Goal: Task Accomplishment & Management: Manage account settings

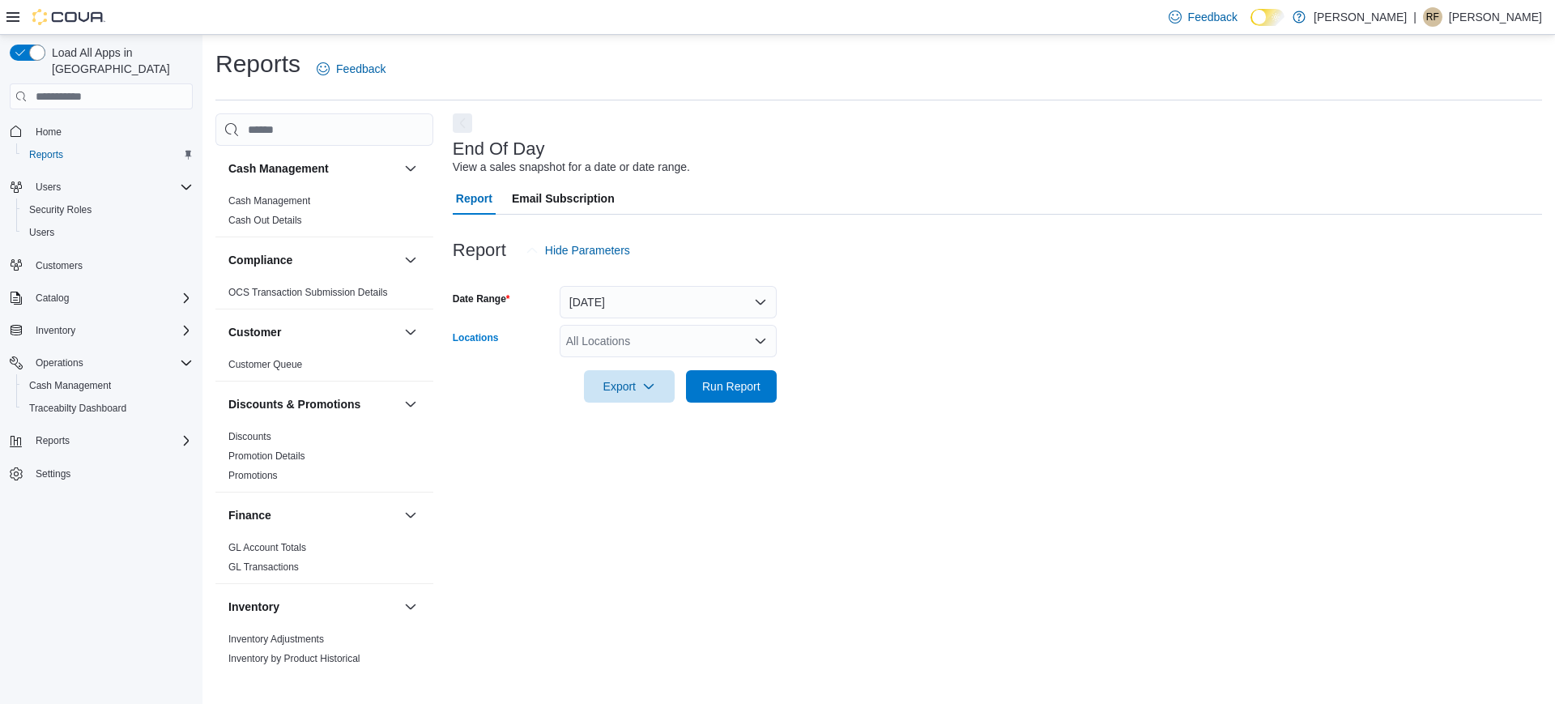
click at [606, 331] on div "All Locations" at bounding box center [668, 341] width 217 height 32
click at [632, 391] on span "[PERSON_NAME]" at bounding box center [640, 392] width 93 height 16
click at [643, 490] on div "End Of Day View a sales snapshot for a date or date range. Report Email Subscri…" at bounding box center [997, 393] width 1089 height 560
click at [726, 394] on span "Run Report" at bounding box center [731, 385] width 71 height 32
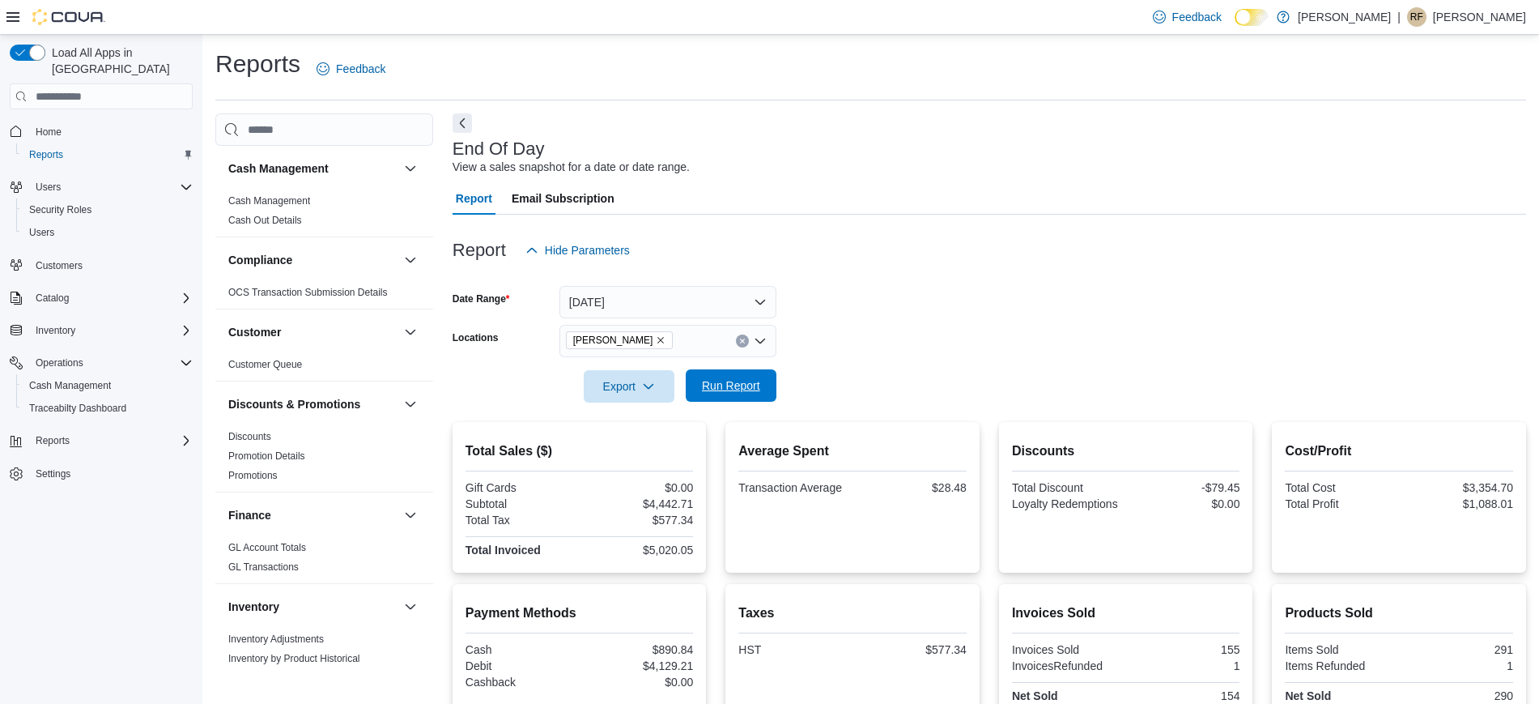
click at [726, 394] on span "Run Report" at bounding box center [731, 385] width 71 height 32
drag, startPoint x: 726, startPoint y: 394, endPoint x: 735, endPoint y: 365, distance: 30.0
click at [735, 365] on form "Date Range [DATE] Locations Kush Korner Cannabis Export Run Report" at bounding box center [990, 334] width 1074 height 136
click at [734, 384] on span "Run Report" at bounding box center [731, 385] width 58 height 16
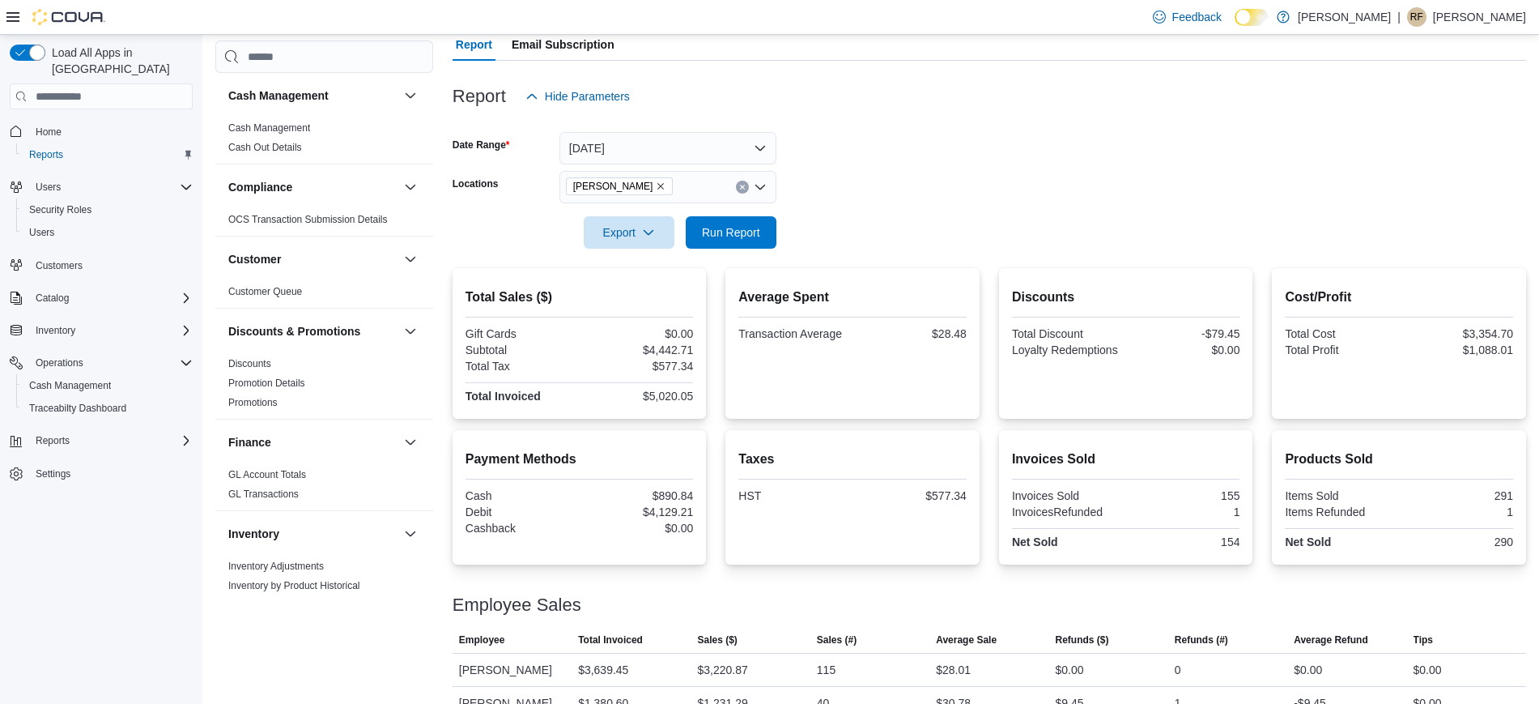
scroll to position [183, 0]
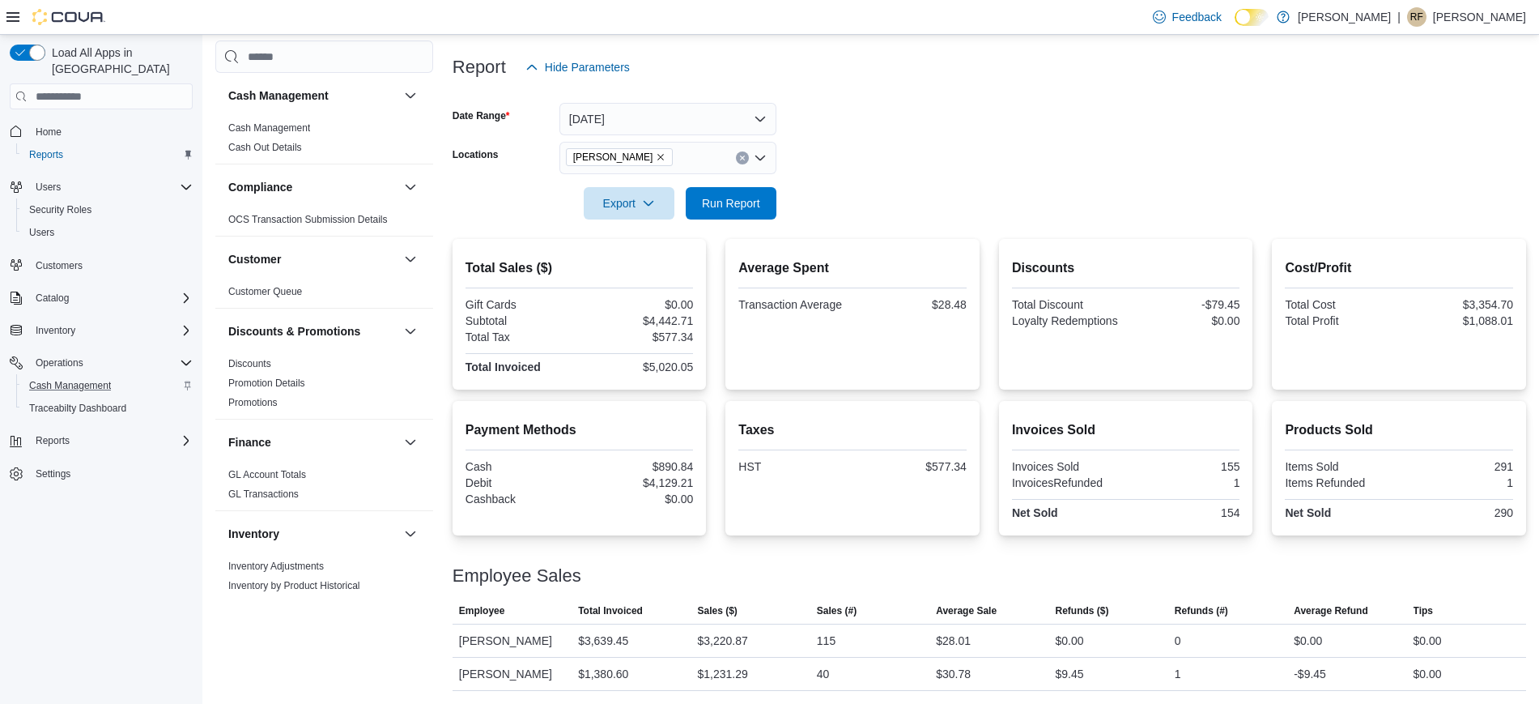
click at [128, 376] on div "Cash Management" at bounding box center [108, 385] width 170 height 19
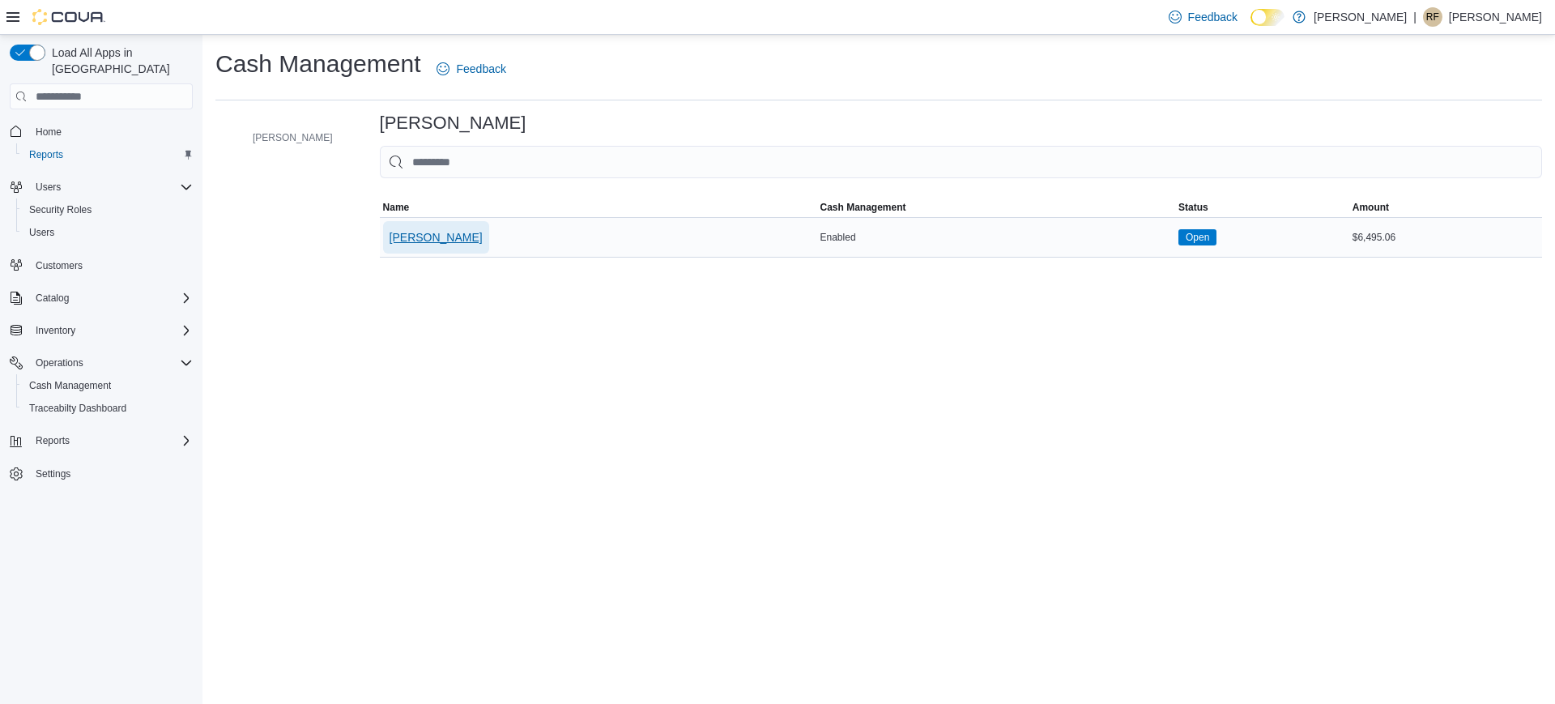
click at [481, 233] on span "[PERSON_NAME]" at bounding box center [436, 237] width 93 height 16
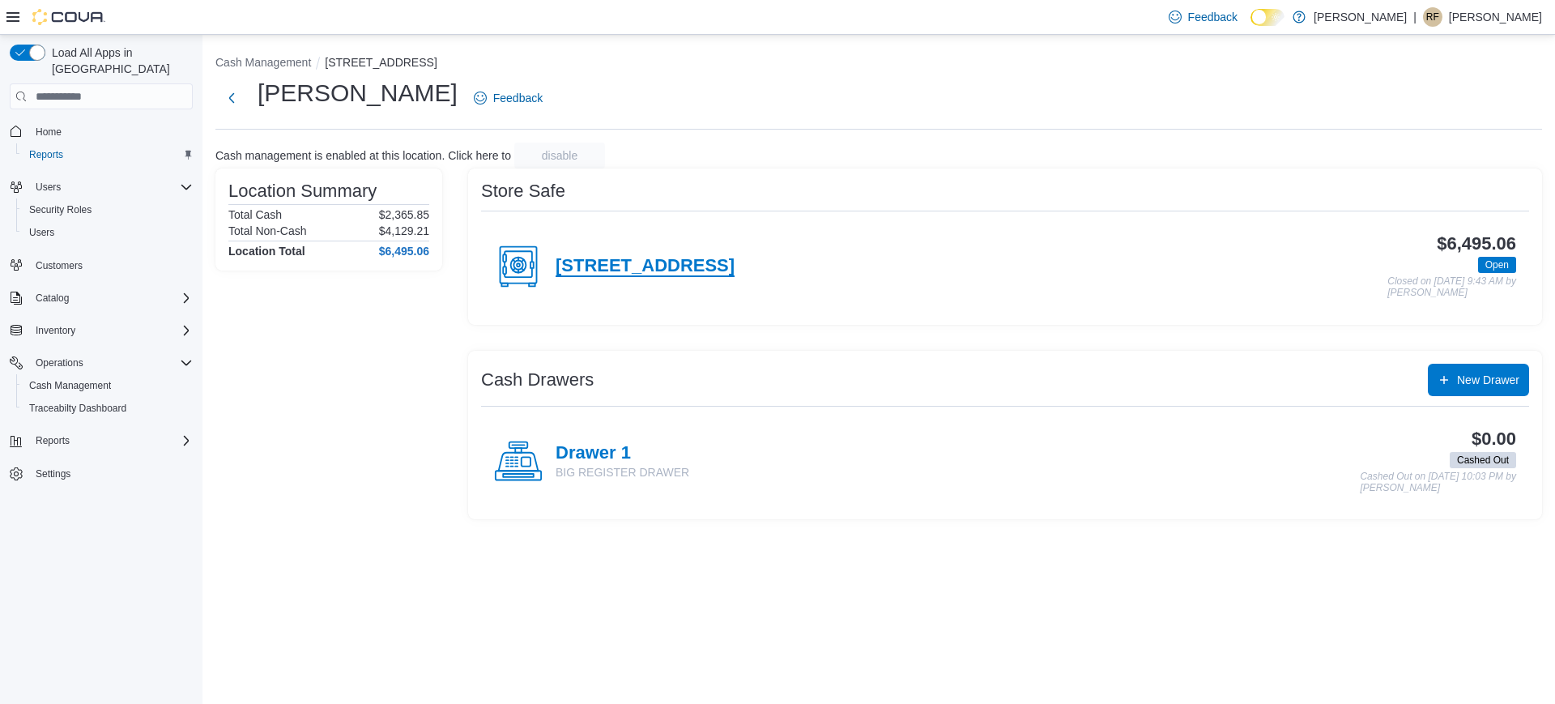
click at [734, 265] on h4 "[STREET_ADDRESS]" at bounding box center [645, 266] width 179 height 21
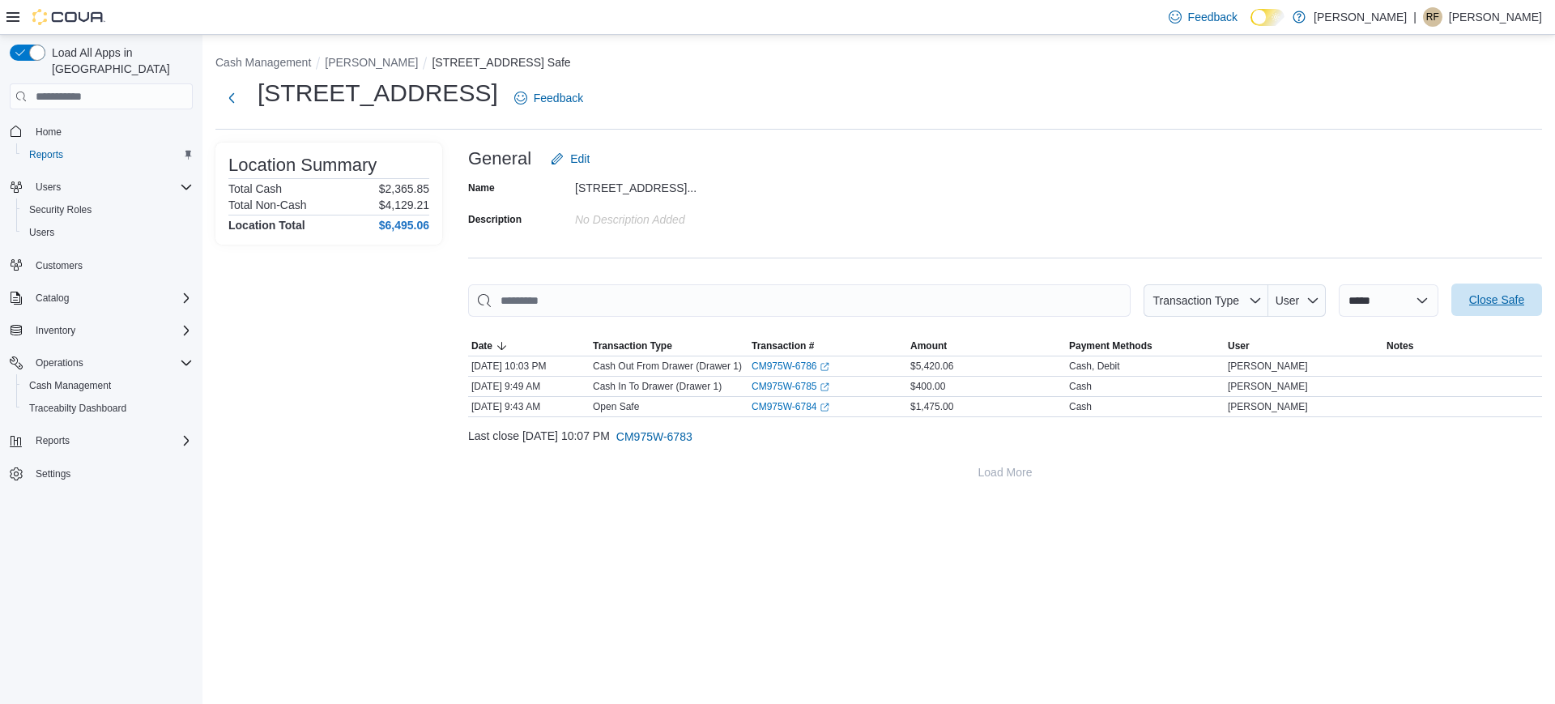
click at [1243, 296] on span "Close Safe" at bounding box center [1496, 300] width 55 height 16
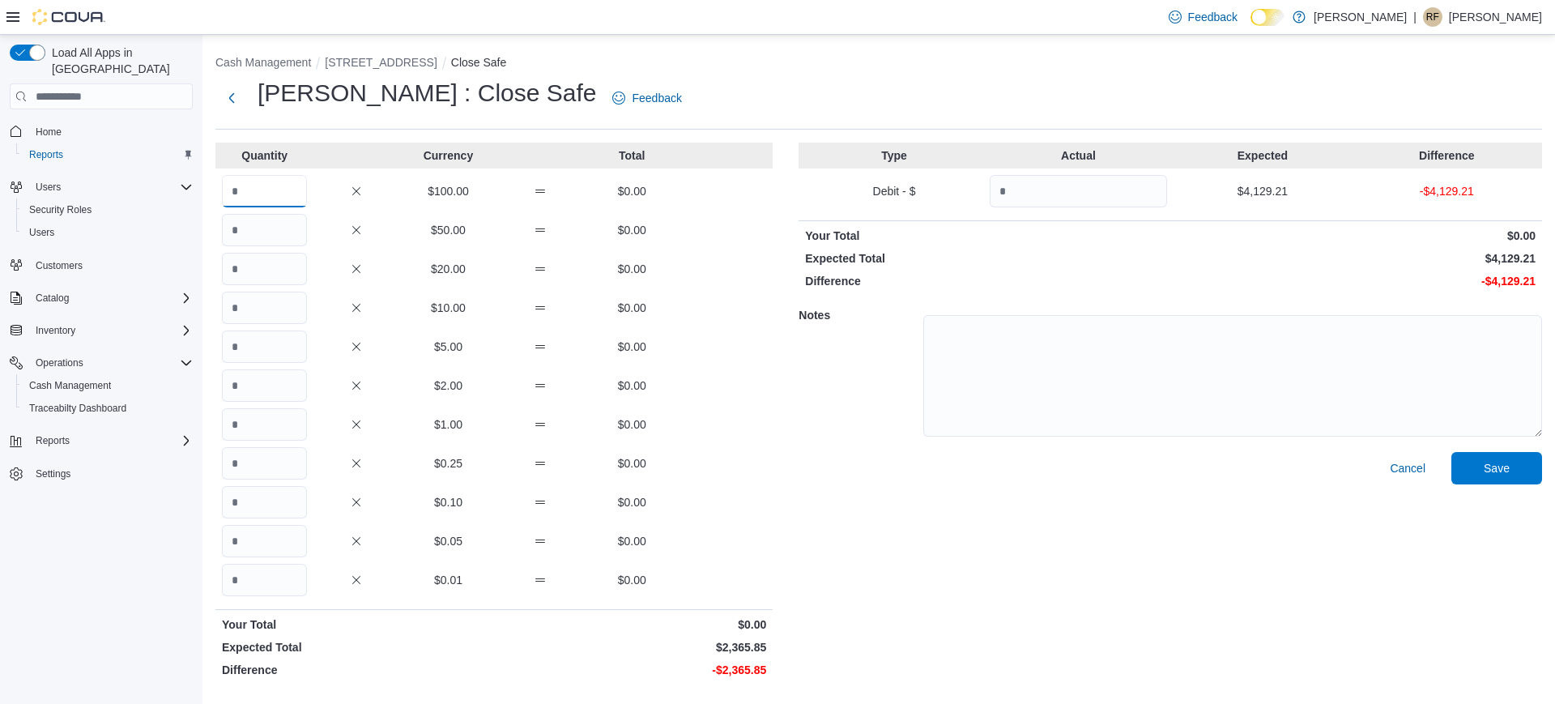
click at [263, 184] on input "Quantity" at bounding box center [264, 191] width 85 height 32
type input "**"
type input "*"
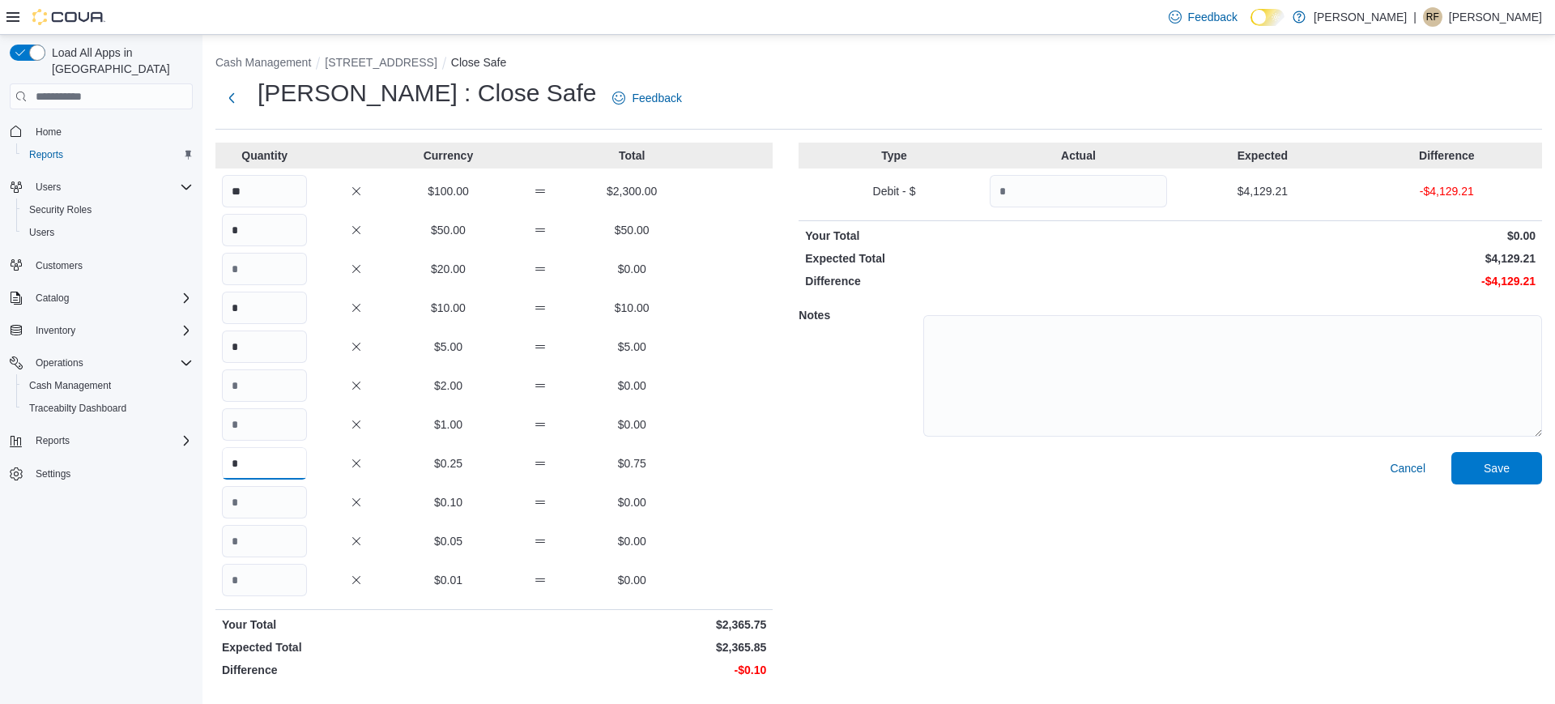
type input "*"
click at [1079, 199] on input "Quantity" at bounding box center [1078, 191] width 177 height 32
type input "*******"
click at [1079, 262] on p "Expected Total" at bounding box center [986, 258] width 362 height 16
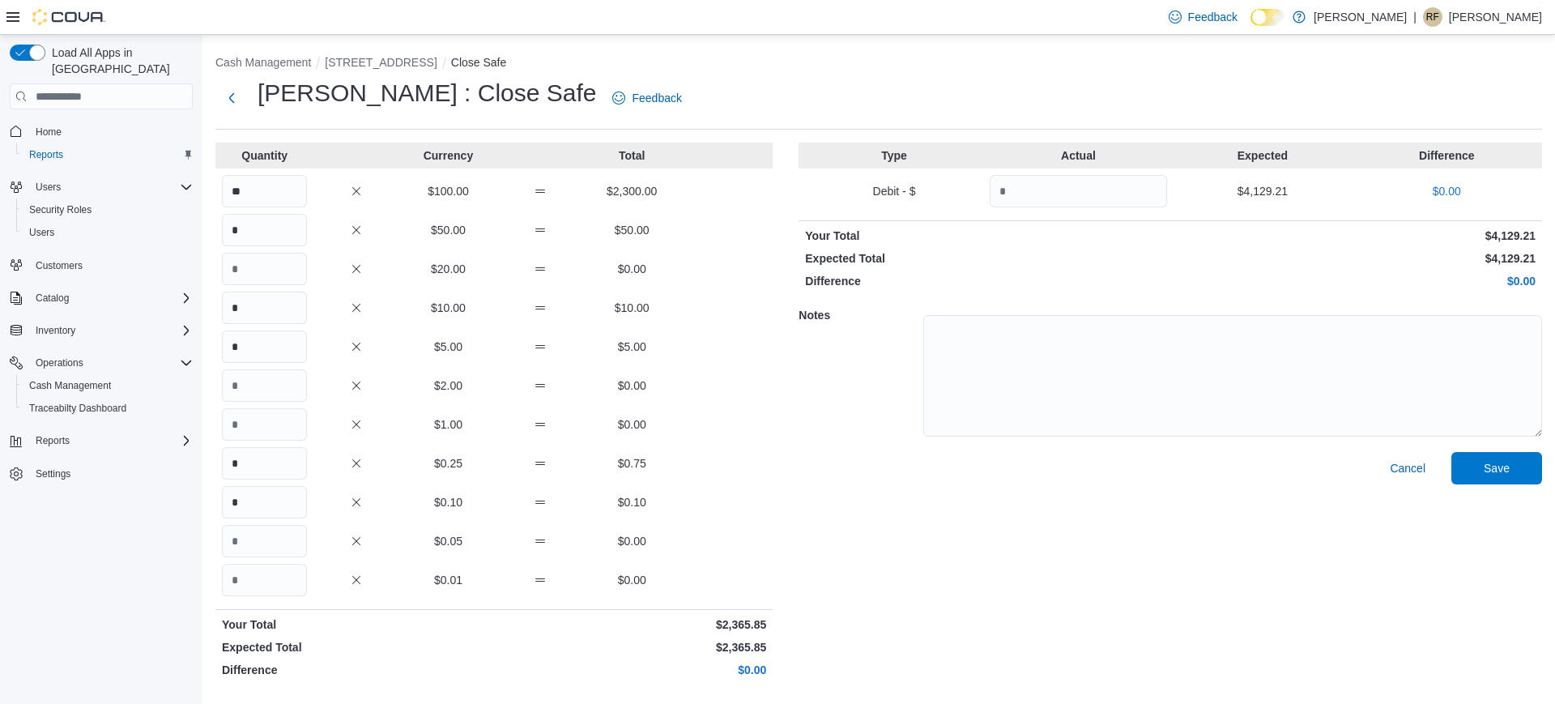
click at [1182, 475] on div "Cancel Save" at bounding box center [1169, 568] width 743 height 232
click at [1243, 466] on span "Save" at bounding box center [1496, 467] width 71 height 32
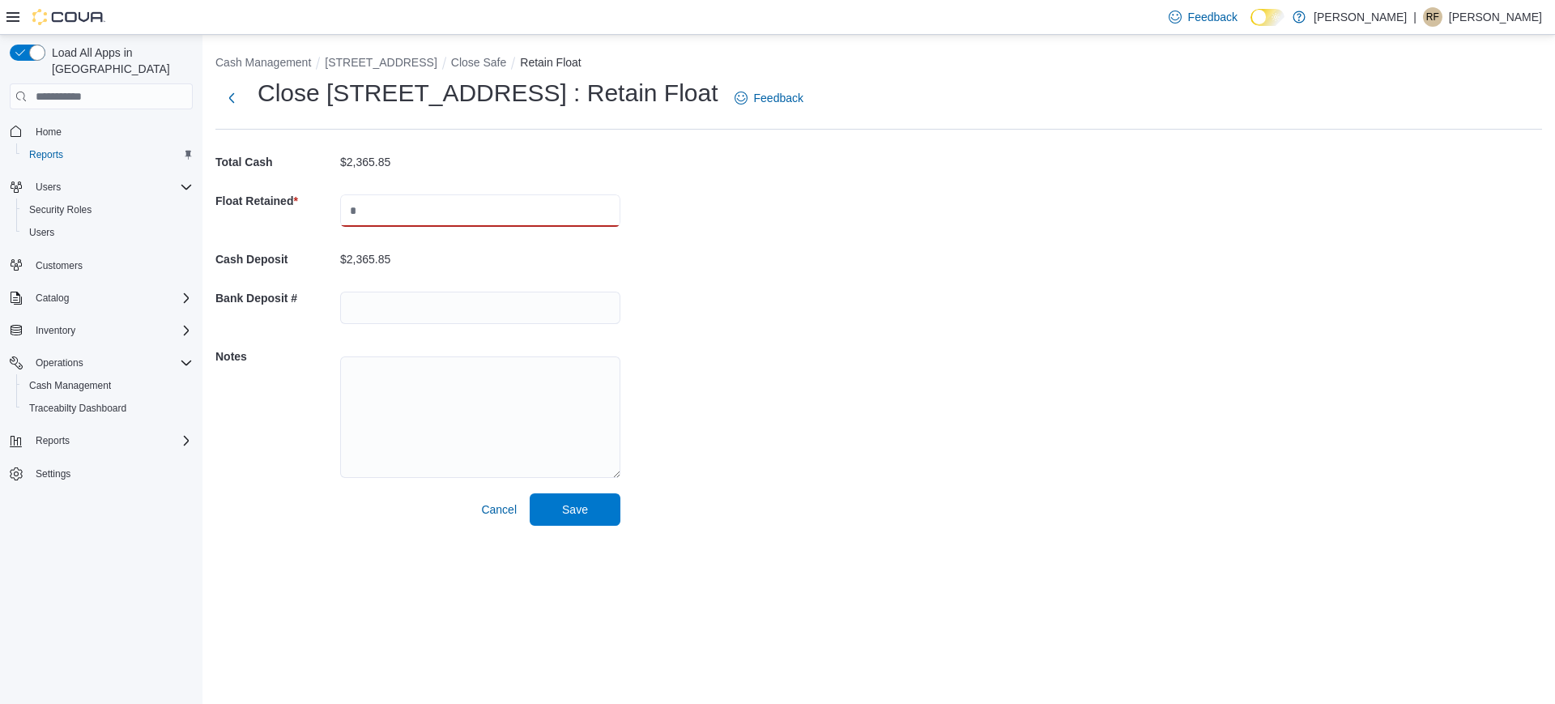
click at [509, 209] on input "text" at bounding box center [480, 210] width 280 height 32
type input "****"
click at [869, 210] on div "Cash Management [STREET_ADDRESS] Close Safe Retain Float Close [STREET_ADDRESS]…" at bounding box center [878, 287] width 1352 height 504
click at [599, 522] on span "Save" at bounding box center [574, 508] width 71 height 32
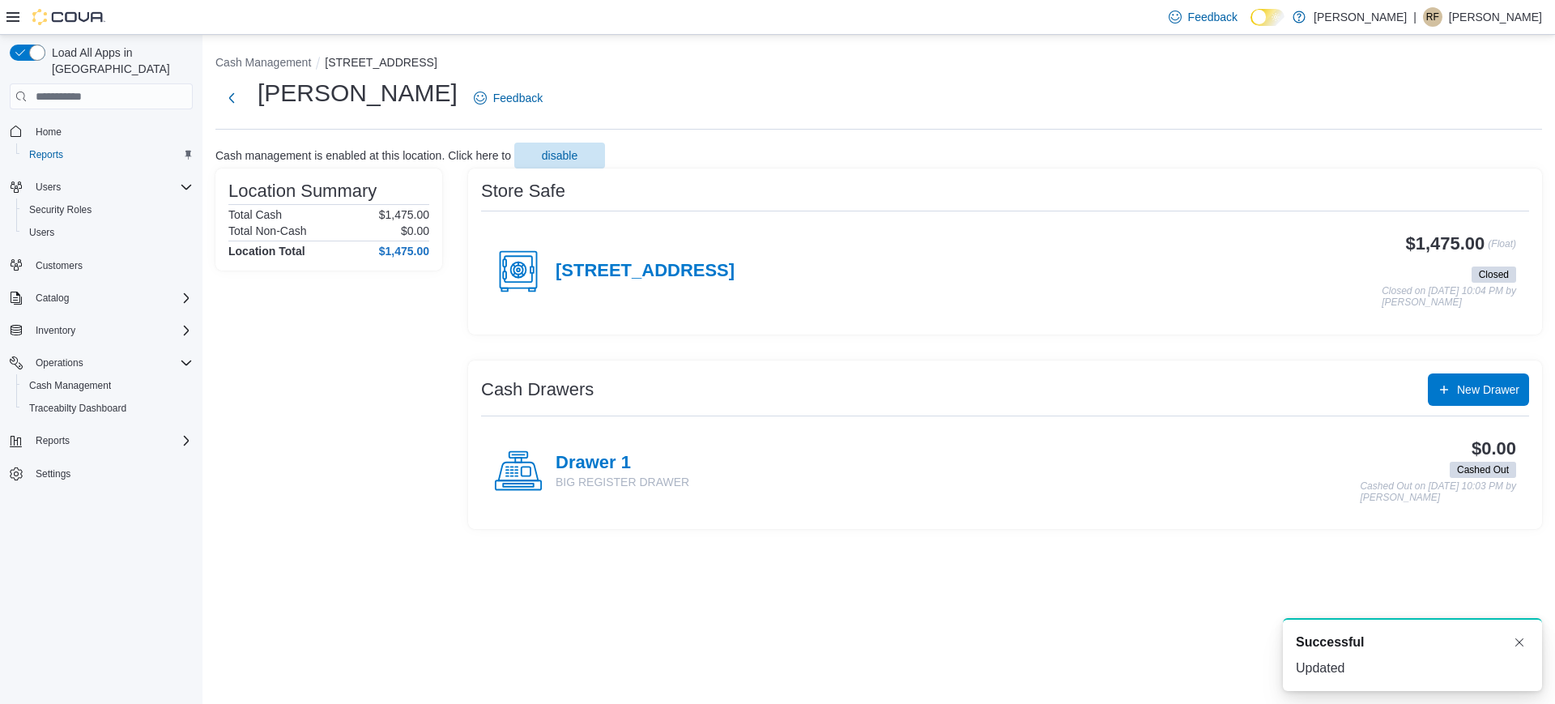
click at [1243, 9] on p "[PERSON_NAME]" at bounding box center [1495, 16] width 93 height 19
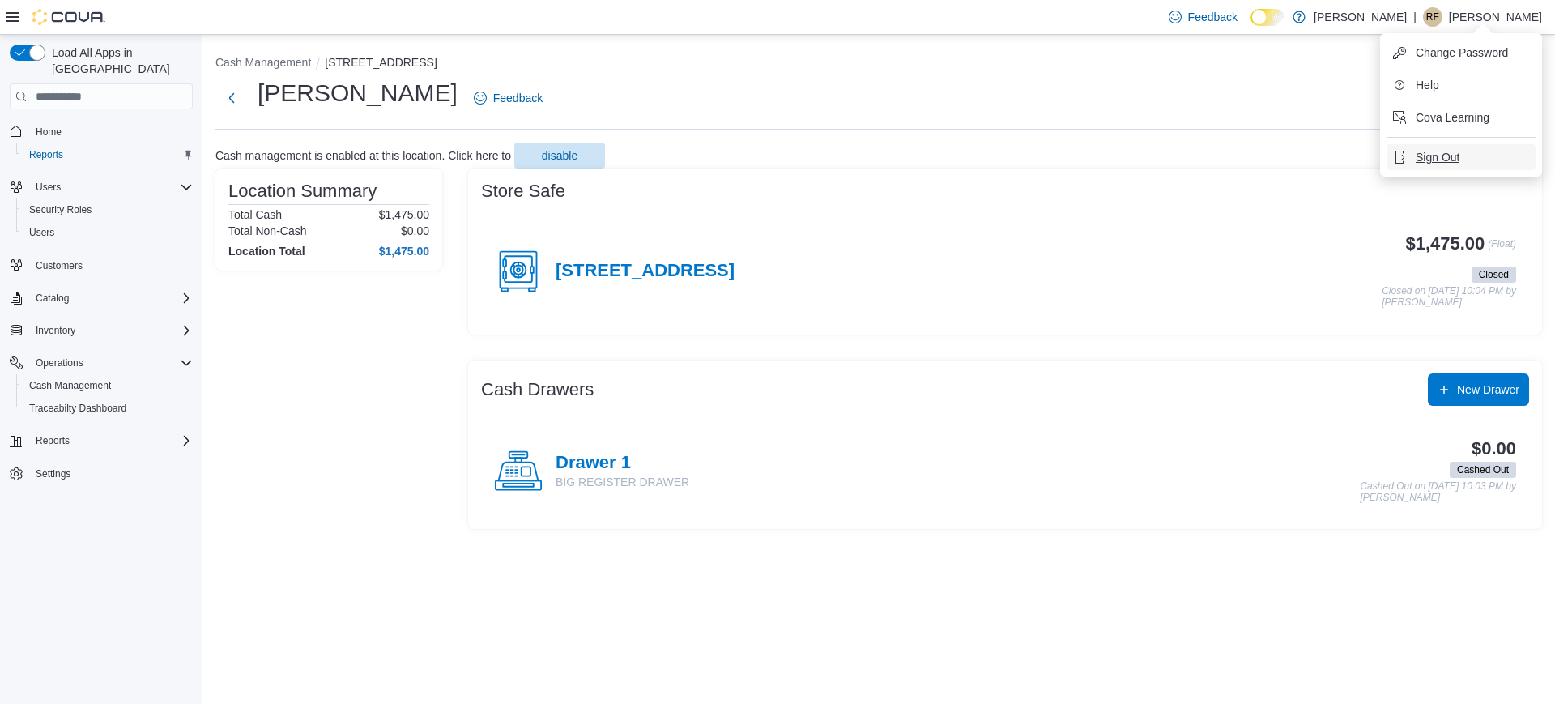
click at [1243, 156] on span "Sign Out" at bounding box center [1438, 157] width 44 height 16
